Goal: Task Accomplishment & Management: Use online tool/utility

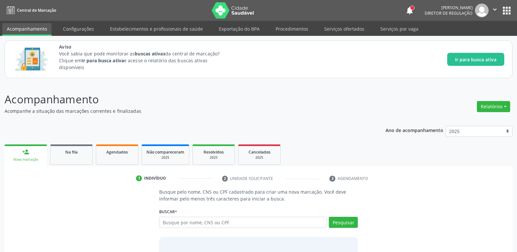
scroll to position [40, 0]
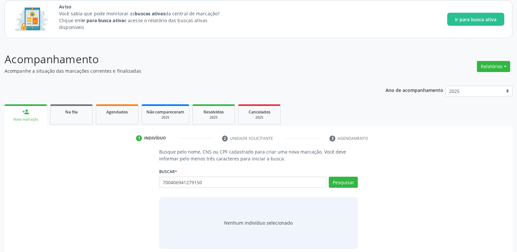
type input "700406941279150"
click at [355, 186] on div "700406941279150 [PERSON_NAME] CPF: 058.108.044-03 CNS: 700 4069 4127 9150 Nasci…" at bounding box center [258, 185] width 199 height 16
click at [344, 180] on button "Pesquisar" at bounding box center [343, 182] width 29 height 11
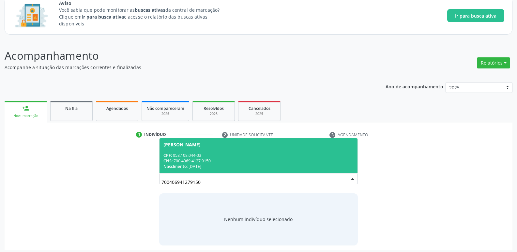
scroll to position [46, 0]
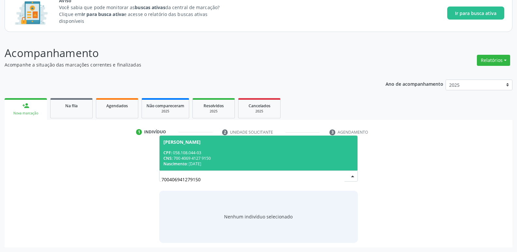
click at [224, 157] on div "CNS: 700 4069 4127 9150" at bounding box center [258, 159] width 190 height 6
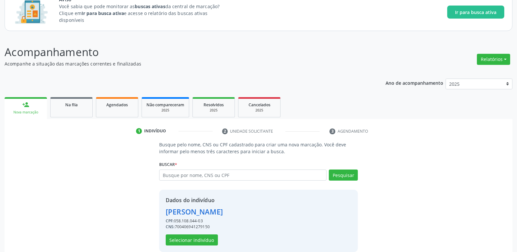
scroll to position [56, 0]
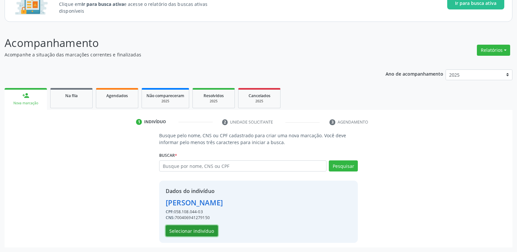
click at [202, 228] on button "Selecionar indivíduo" at bounding box center [192, 230] width 52 height 11
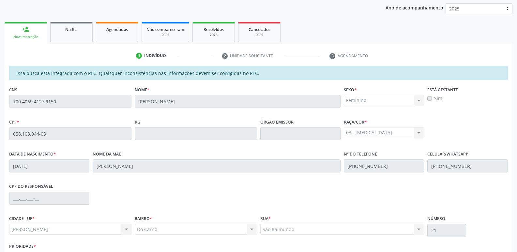
scroll to position [89, 0]
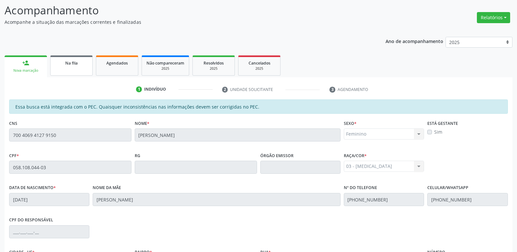
click at [76, 63] on span "Na fila" at bounding box center [71, 63] width 12 height 6
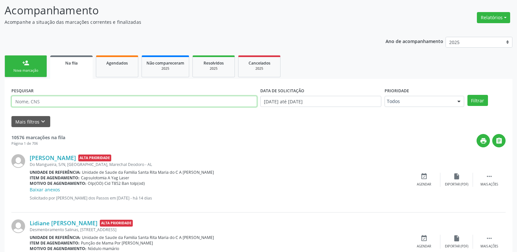
click at [119, 99] on input "text" at bounding box center [134, 101] width 246 height 11
type input "700406941279150"
click at [467, 95] on button "Filtrar" at bounding box center [477, 100] width 21 height 11
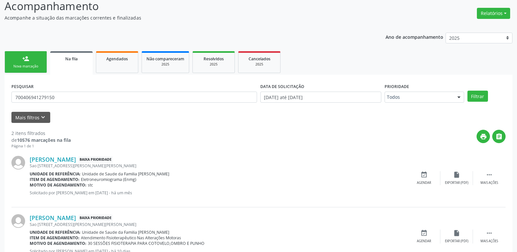
scroll to position [118, 0]
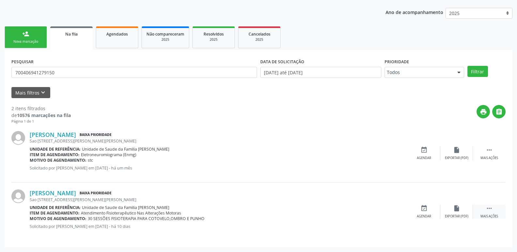
click at [492, 210] on icon "" at bounding box center [489, 208] width 7 height 7
click at [333, 211] on div "event_available Agendar" at bounding box center [326, 212] width 33 height 14
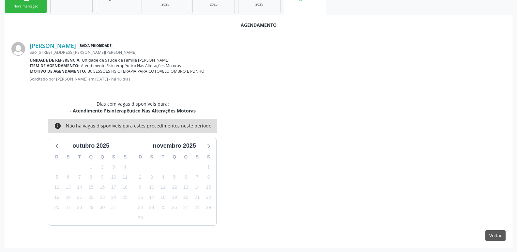
scroll to position [154, 0]
click at [206, 149] on icon at bounding box center [208, 145] width 8 height 8
click at [56, 148] on icon at bounding box center [57, 145] width 8 height 8
